Goal: Transaction & Acquisition: Obtain resource

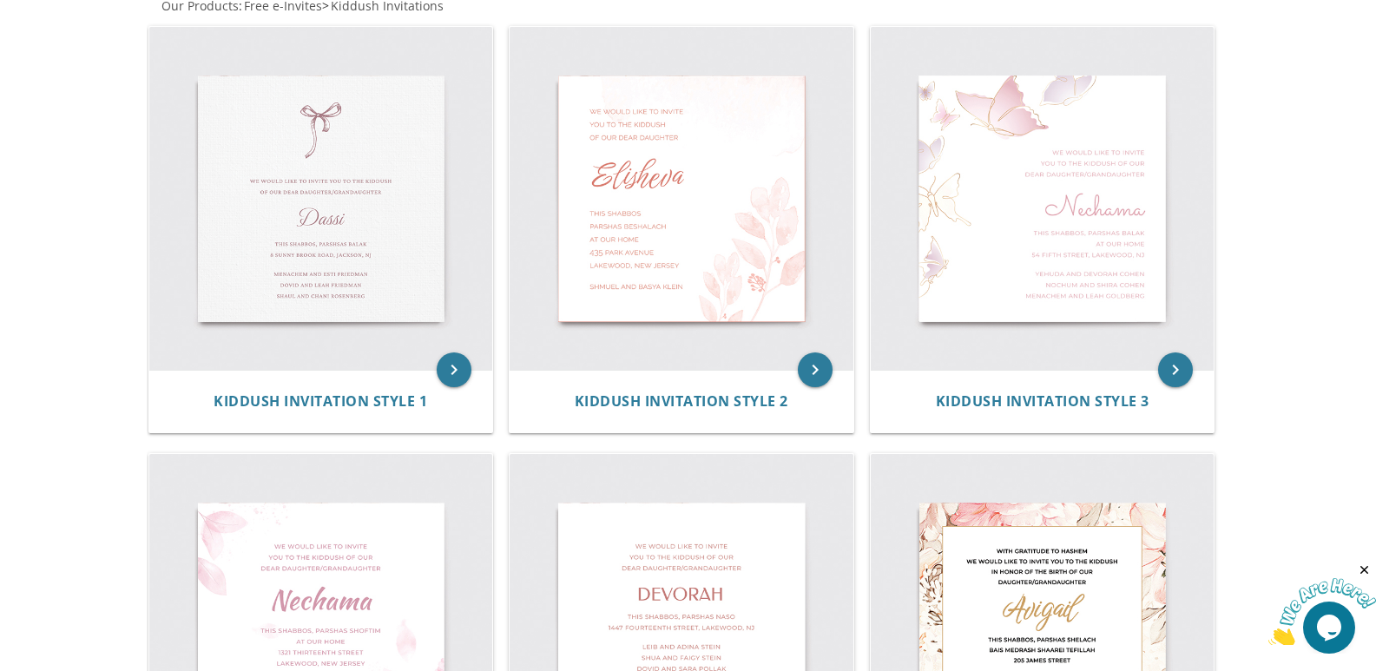
scroll to position [87, 0]
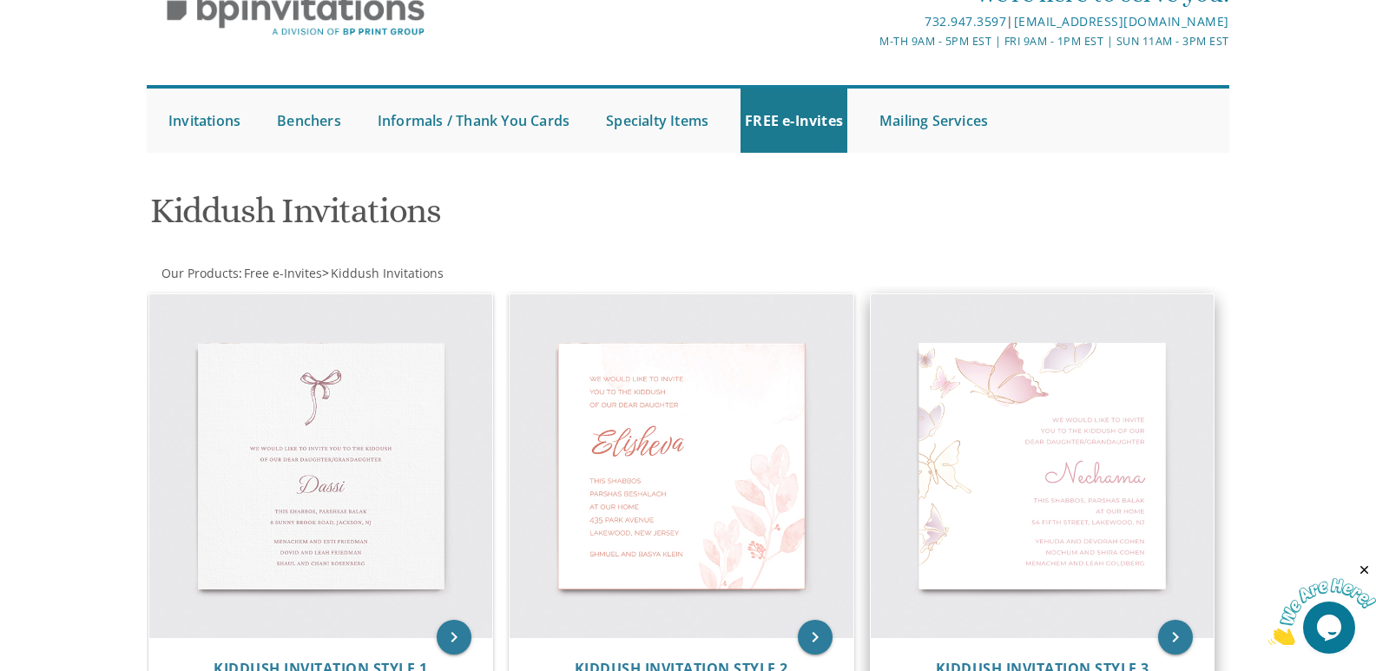
click at [942, 501] on img at bounding box center [1043, 466] width 344 height 344
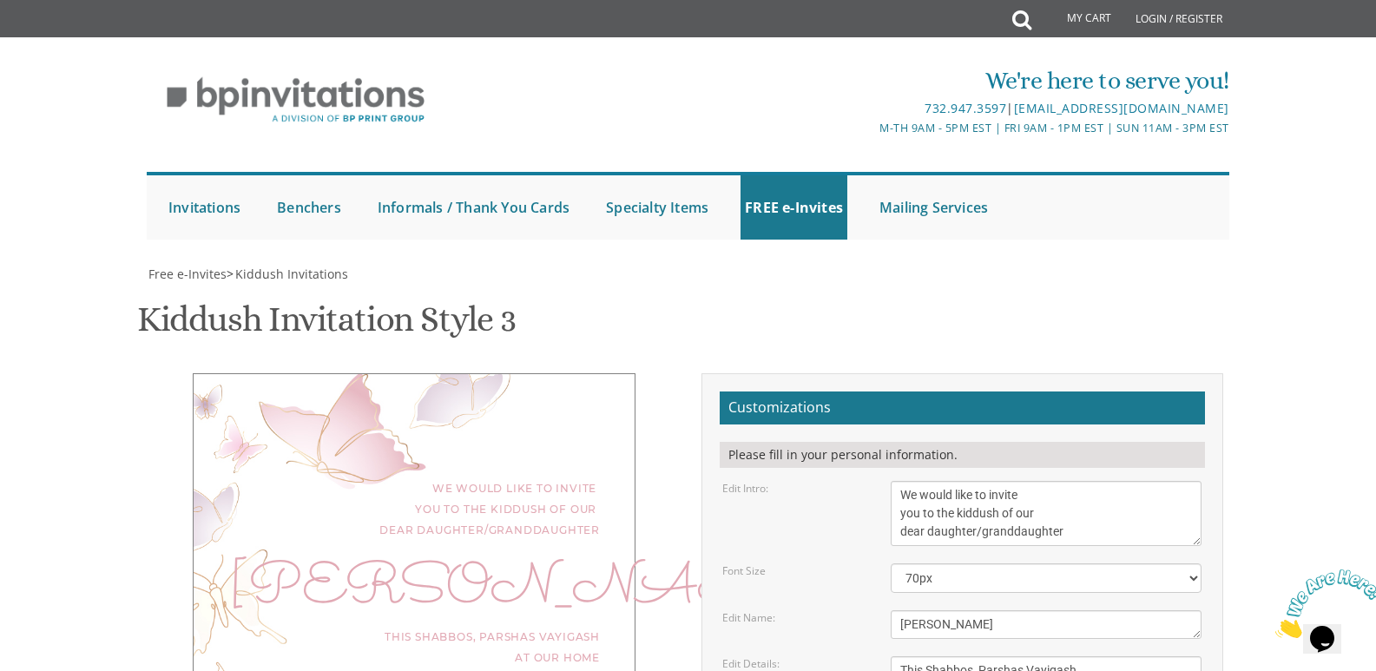
scroll to position [347, 0]
click at [1046, 610] on textarea "[PERSON_NAME]" at bounding box center [1046, 624] width 311 height 29
type textarea "N"
click at [905, 610] on textarea "Nechama" at bounding box center [1046, 624] width 311 height 29
type textarea "Eatsheva"
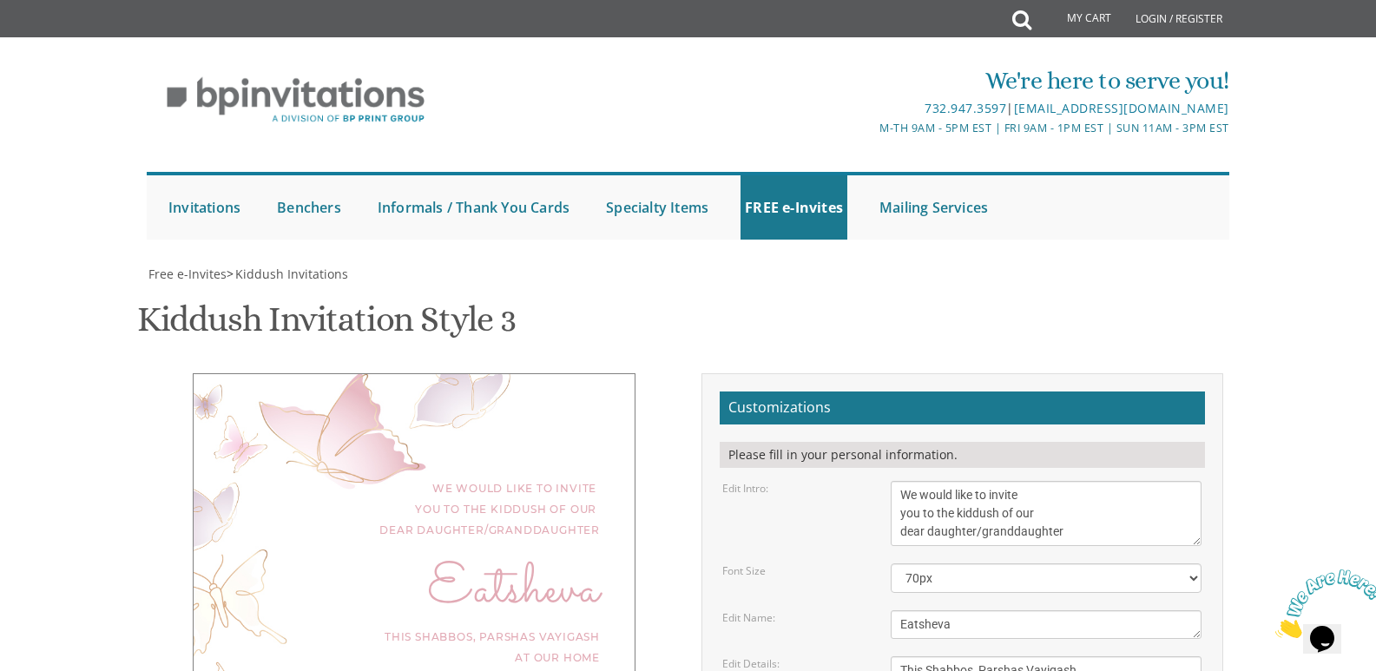
type textarea "Shloimy and Tzirel Leah Godfrey Yitzchok and Malky Godfrey Yossi and Devory Lin…"
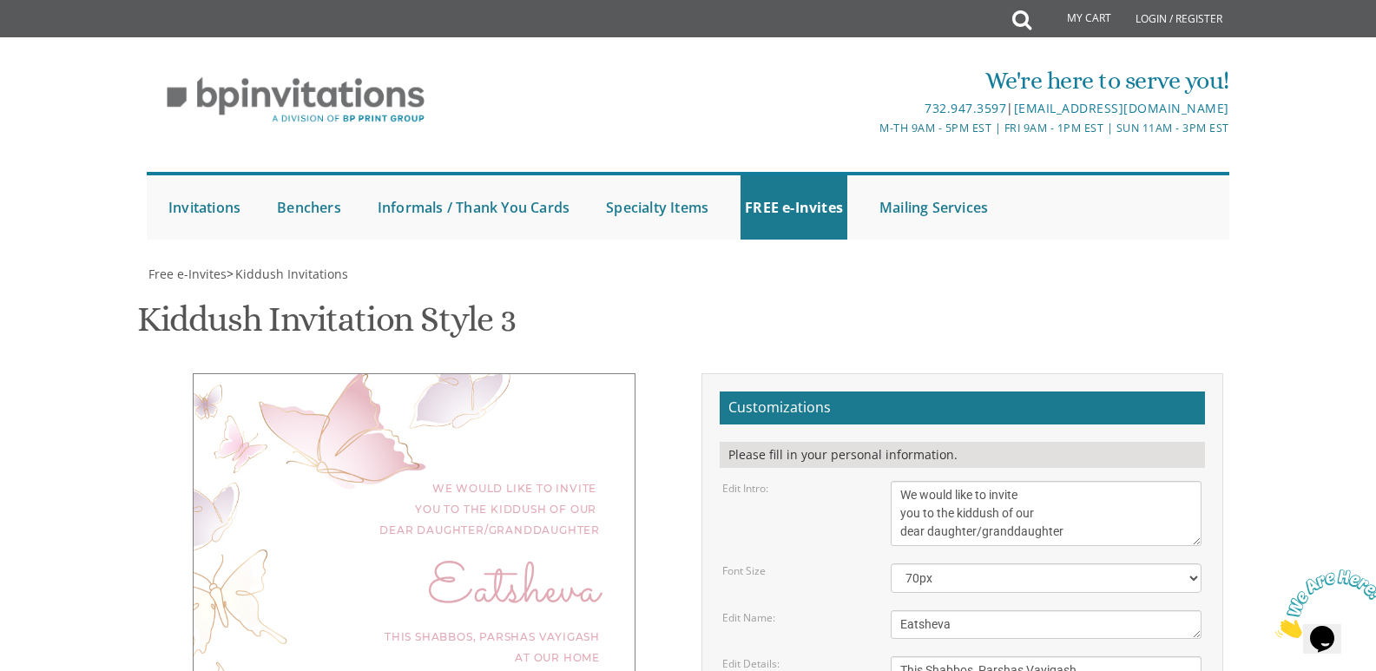
type input "tleahlindner@gmail.com"
click at [904, 610] on textarea "Nechama" at bounding box center [1046, 624] width 311 height 29
click at [1046, 610] on textarea "Nechama" at bounding box center [1046, 624] width 311 height 29
type textarea "Batsheva"
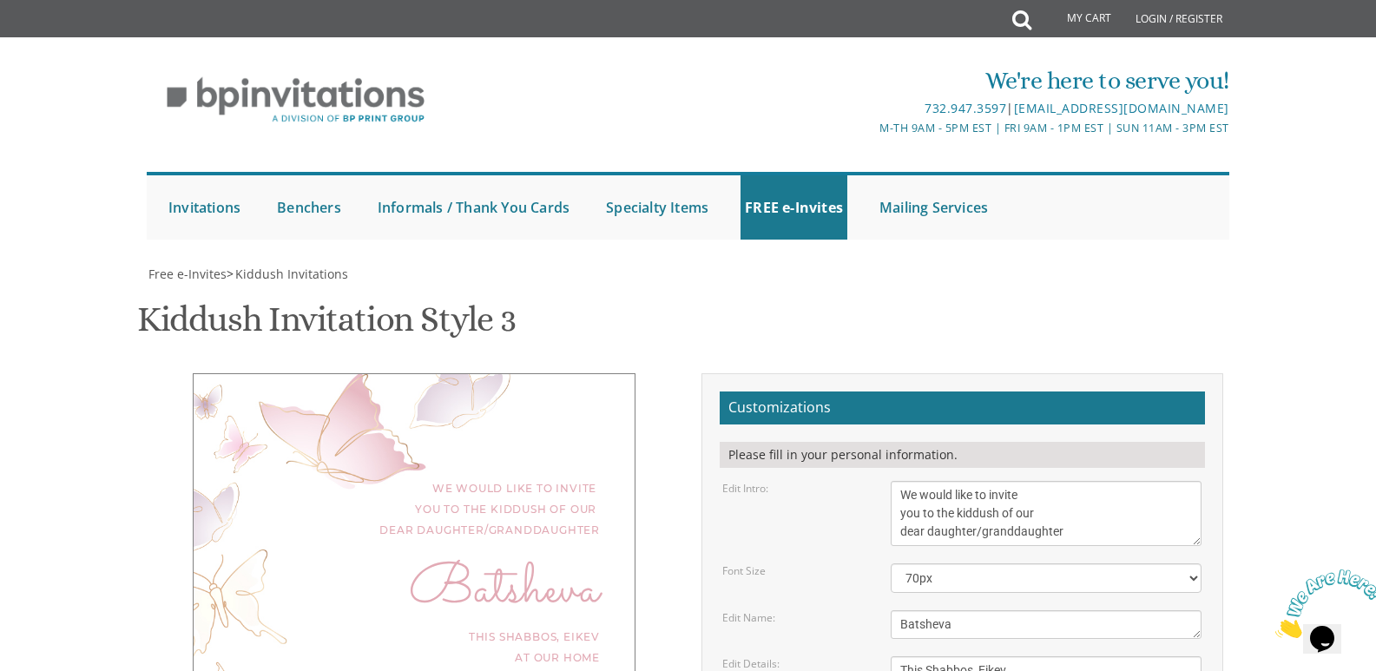
type textarea "This Shabbos, Parshas Eikev at our home 928 Park Terrace, Lakewood, NJ"
